Goal: Find specific page/section: Find specific page/section

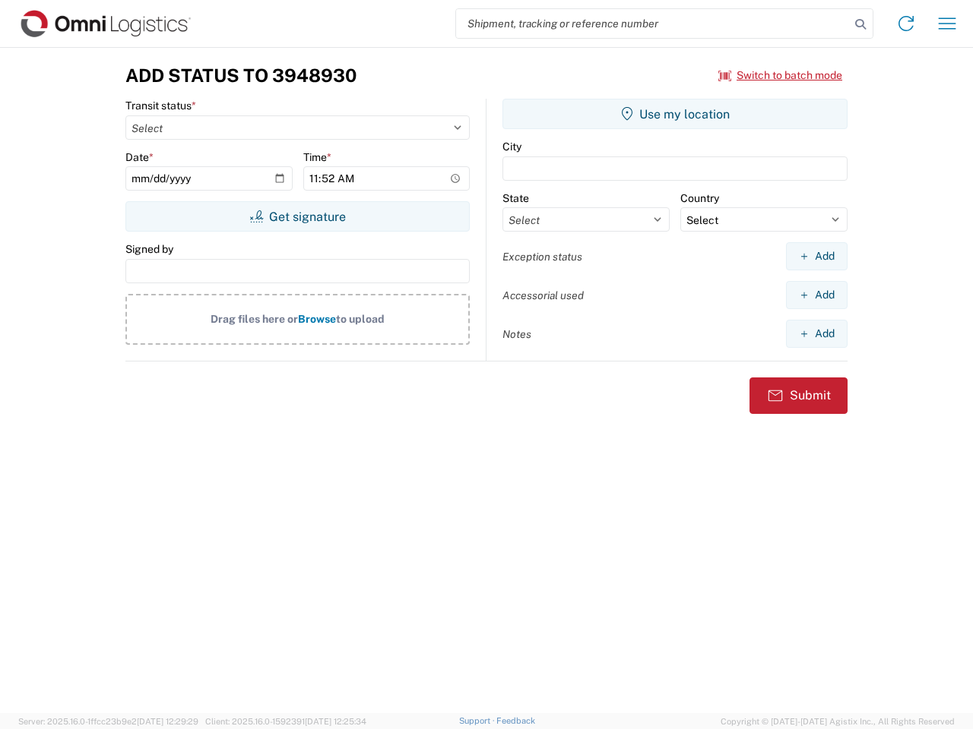
click at [653, 24] on input "search" at bounding box center [653, 23] width 394 height 29
click at [860, 24] on icon at bounding box center [859, 24] width 21 height 21
click at [906, 24] on icon at bounding box center [906, 23] width 24 height 24
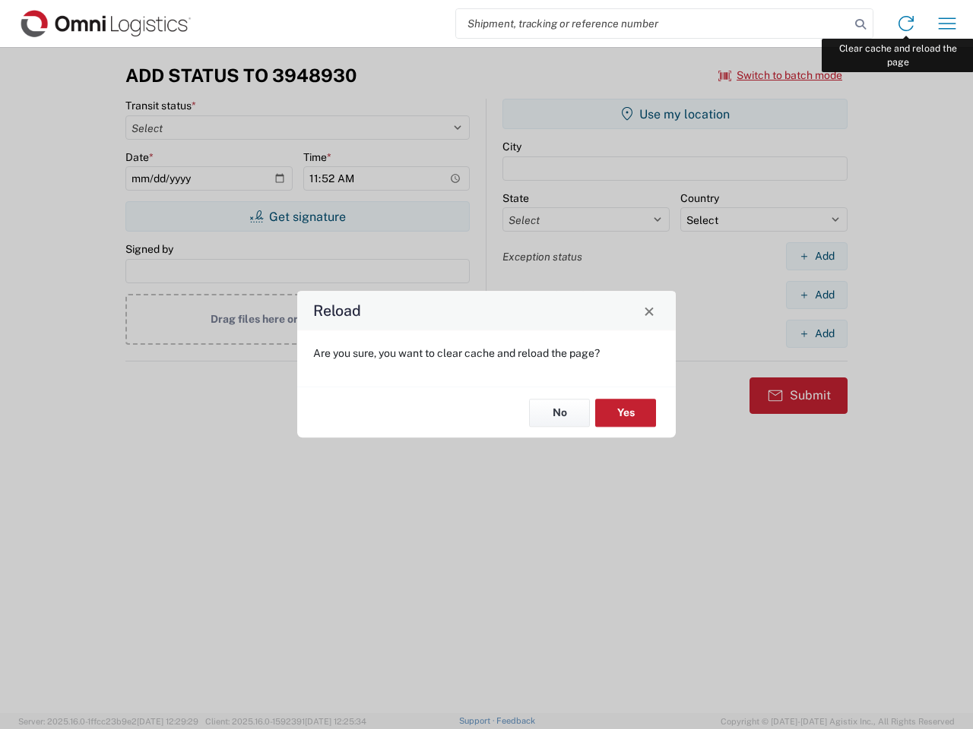
click at [947, 24] on div "Reload Are you sure, you want to clear cache and reload the page? No Yes" at bounding box center [486, 364] width 973 height 729
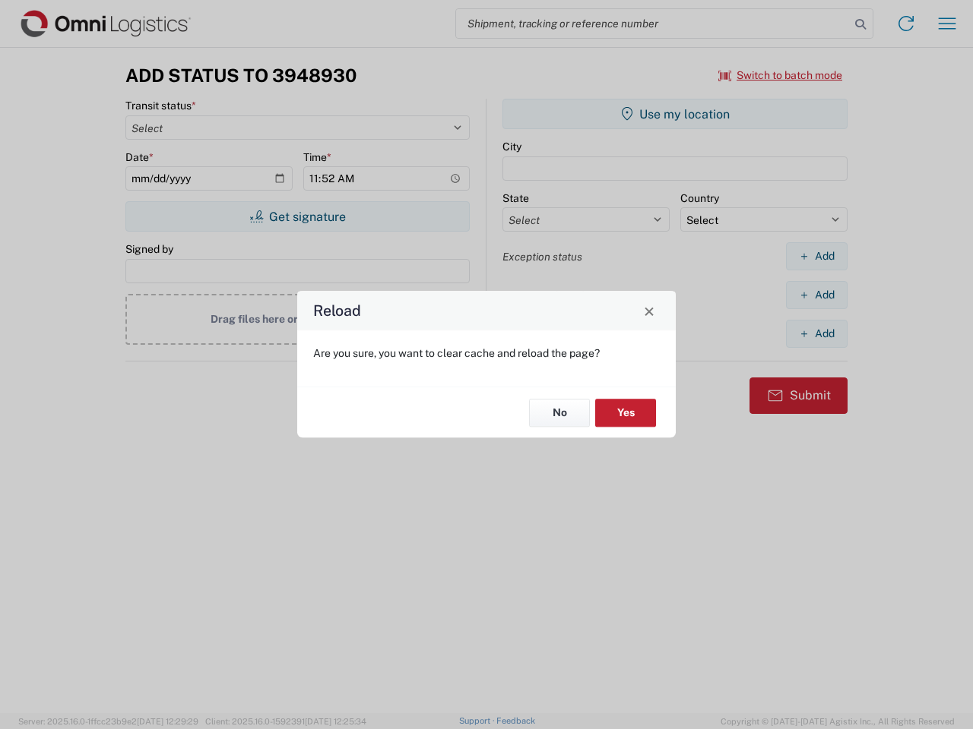
click at [780, 75] on div "Reload Are you sure, you want to clear cache and reload the page? No Yes" at bounding box center [486, 364] width 973 height 729
click at [297, 217] on div "Reload Are you sure, you want to clear cache and reload the page? No Yes" at bounding box center [486, 364] width 973 height 729
click at [675, 114] on div "Reload Are you sure, you want to clear cache and reload the page? No Yes" at bounding box center [486, 364] width 973 height 729
click at [816, 256] on div "Reload Are you sure, you want to clear cache and reload the page? No Yes" at bounding box center [486, 364] width 973 height 729
click at [816, 295] on div "Reload Are you sure, you want to clear cache and reload the page? No Yes" at bounding box center [486, 364] width 973 height 729
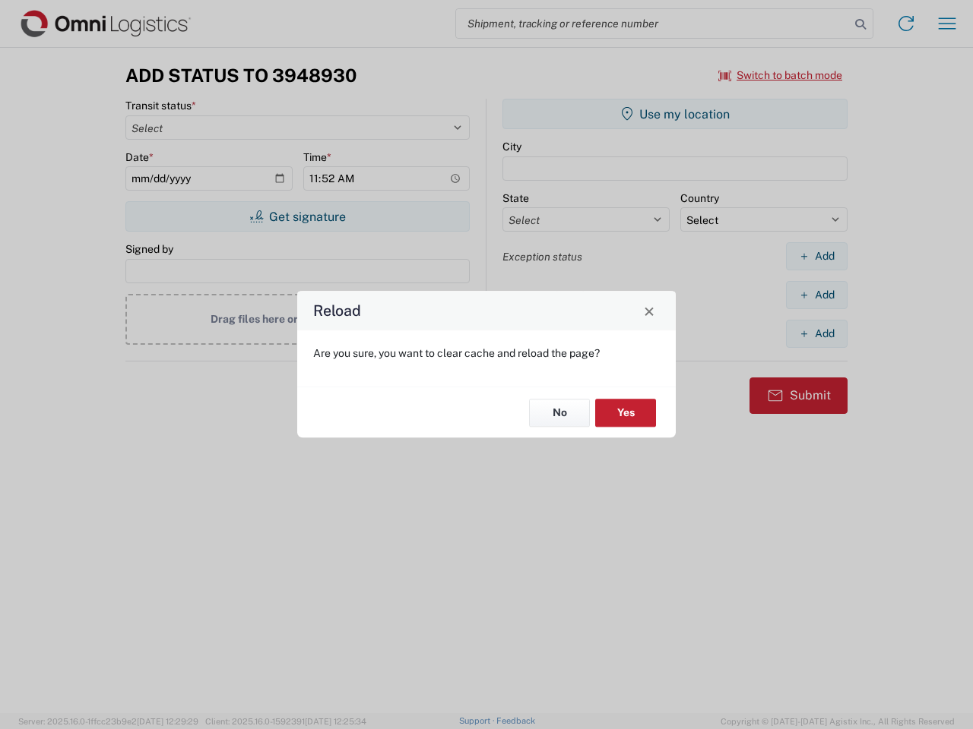
click at [816, 334] on div "Reload Are you sure, you want to clear cache and reload the page? No Yes" at bounding box center [486, 364] width 973 height 729
